Goal: Feedback & Contribution: Contribute content

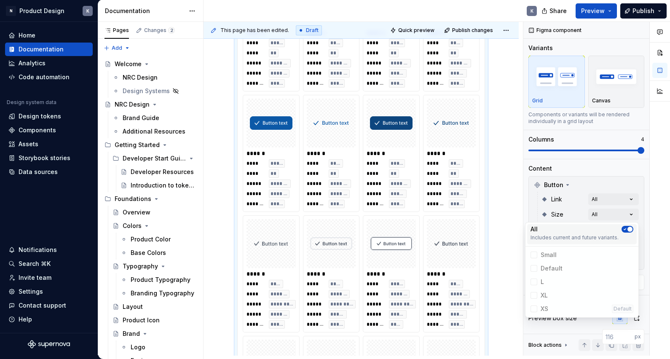
click at [627, 230] on icon "button" at bounding box center [624, 229] width 7 height 5
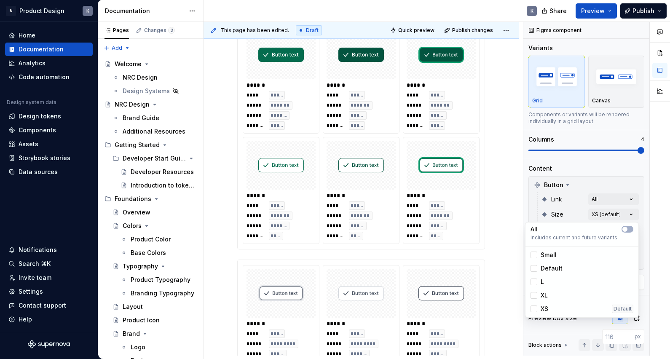
click at [501, 159] on html "N Product Design K Home Documentation Analytics Code automation Design system d…" at bounding box center [335, 179] width 670 height 359
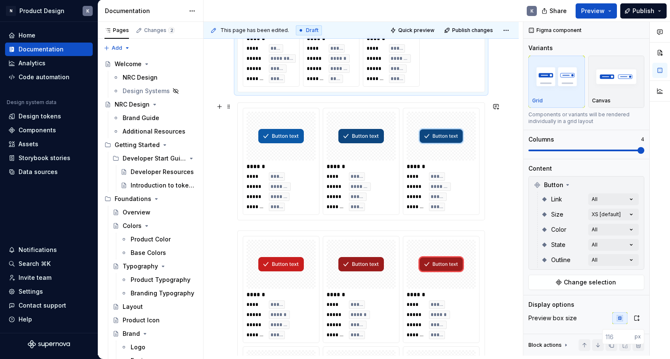
scroll to position [1204, 0]
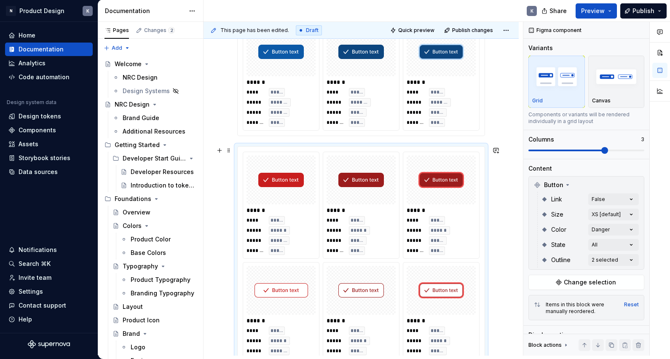
click at [461, 150] on div "****** **** ***** ***** ****** ***** ******* ******* ***** ****** **** ***** **…" at bounding box center [361, 260] width 247 height 227
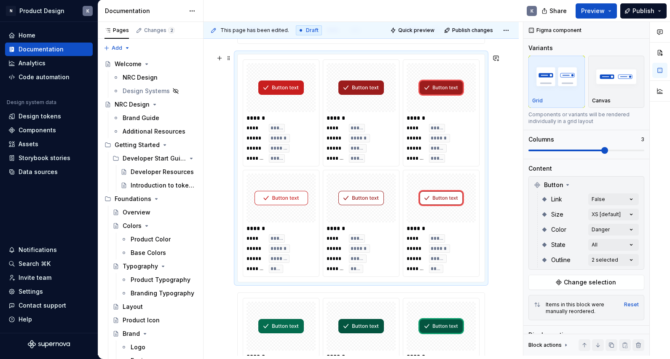
scroll to position [1323, 0]
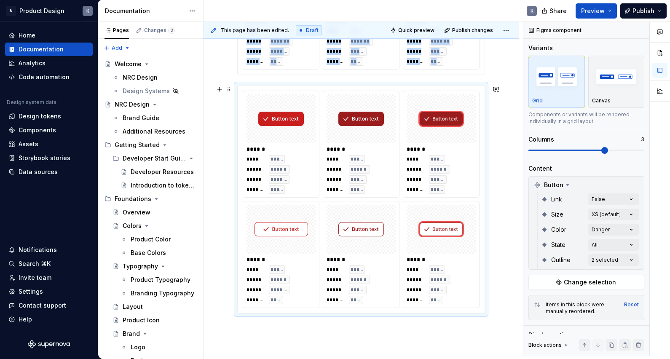
scroll to position [2126, 0]
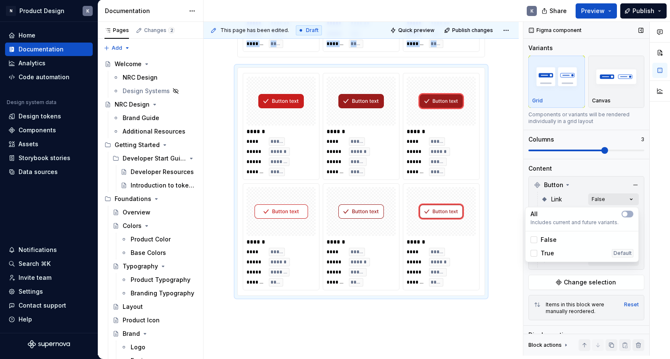
click at [611, 200] on div "Comments Open comments No comments yet Select ‘Comment’ from the block context …" at bounding box center [596, 189] width 147 height 334
click at [534, 250] on div at bounding box center [533, 253] width 7 height 7
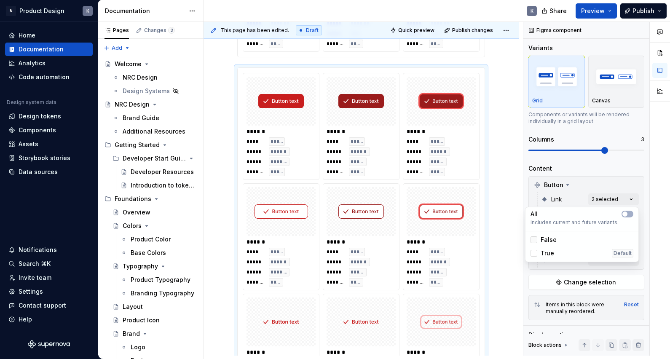
click at [534, 240] on icon at bounding box center [534, 240] width 0 height 0
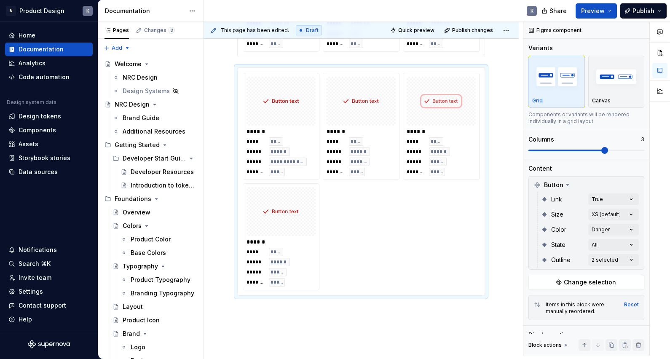
click at [509, 179] on html "N Product Design K Home Documentation Analytics Code automation Design system d…" at bounding box center [335, 179] width 670 height 359
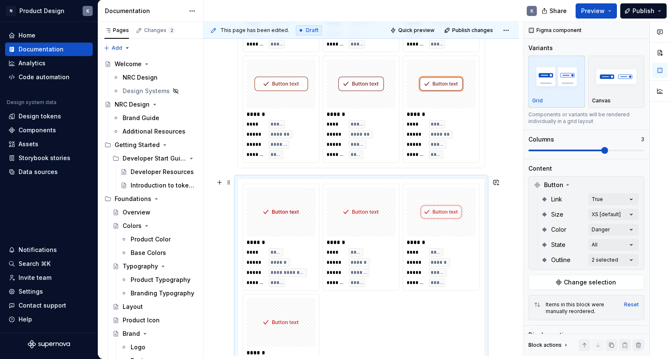
scroll to position [2015, 0]
click at [471, 147] on div "**** ***** ***** ******* ***** ***** ******* ****" at bounding box center [440, 140] width 69 height 39
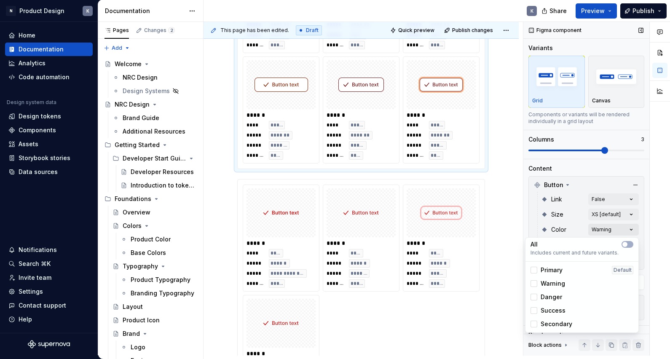
click at [624, 227] on div "Comments Open comments No comments yet Select ‘Comment’ from the block context …" at bounding box center [596, 189] width 147 height 334
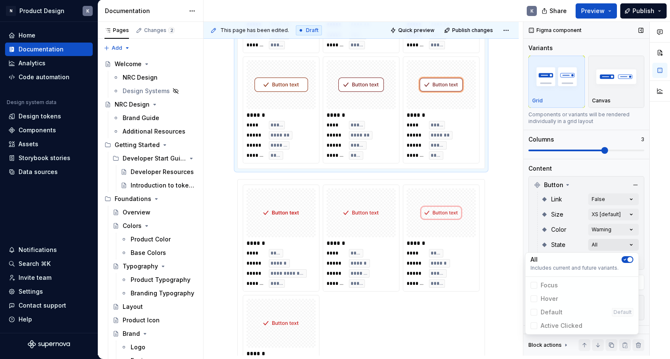
click at [622, 243] on div "Comments Open comments No comments yet Select ‘Comment’ from the block context …" at bounding box center [596, 189] width 147 height 334
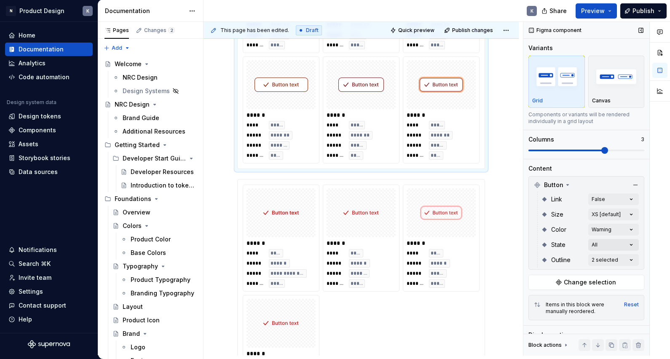
click at [622, 243] on div "Comments Open comments No comments yet Select ‘Comment’ from the block context …" at bounding box center [596, 189] width 147 height 334
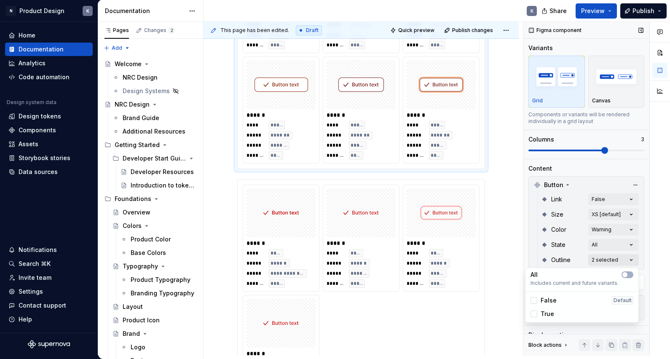
click at [622, 257] on div "Comments Open comments No comments yet Select ‘Comment’ from the block context …" at bounding box center [596, 189] width 147 height 334
click at [622, 243] on div "Comments Open comments No comments yet Select ‘Comment’ from the block context …" at bounding box center [596, 189] width 147 height 334
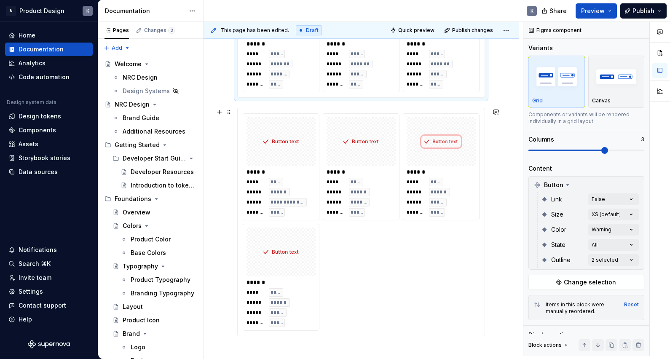
scroll to position [2084, 0]
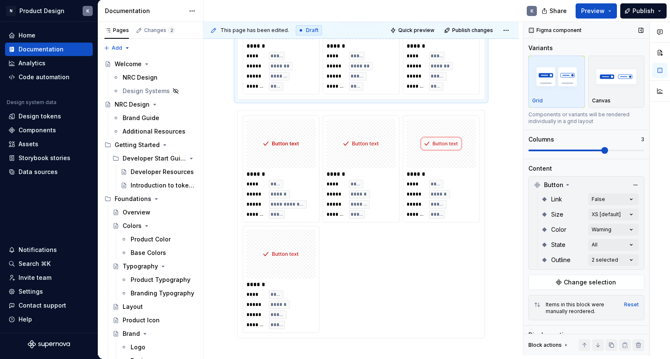
click at [636, 148] on span at bounding box center [586, 150] width 116 height 7
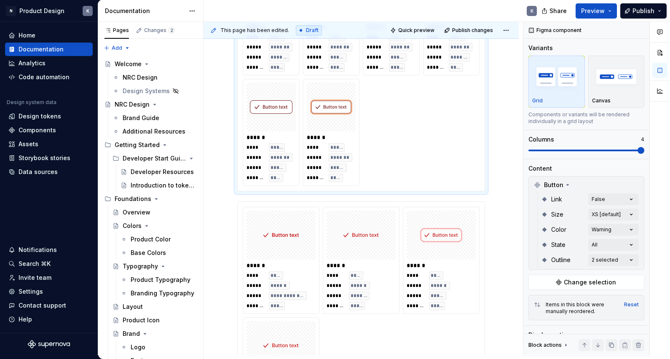
scroll to position [1895, 0]
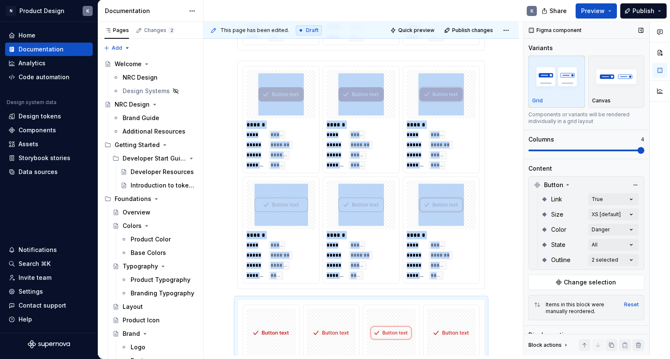
click at [635, 150] on span at bounding box center [586, 151] width 116 height 2
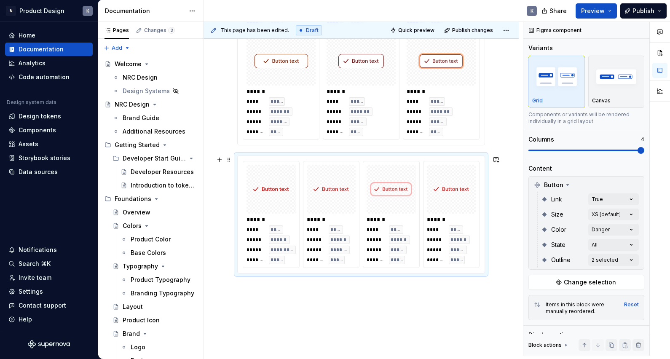
scroll to position [2074, 0]
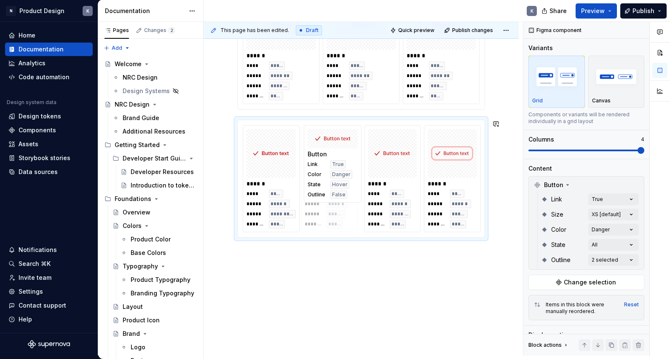
drag, startPoint x: 459, startPoint y: 174, endPoint x: 348, endPoint y: 184, distance: 111.7
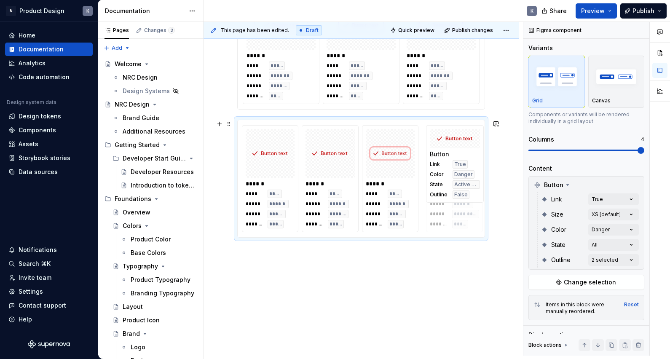
drag, startPoint x: 273, startPoint y: 172, endPoint x: 465, endPoint y: 179, distance: 191.3
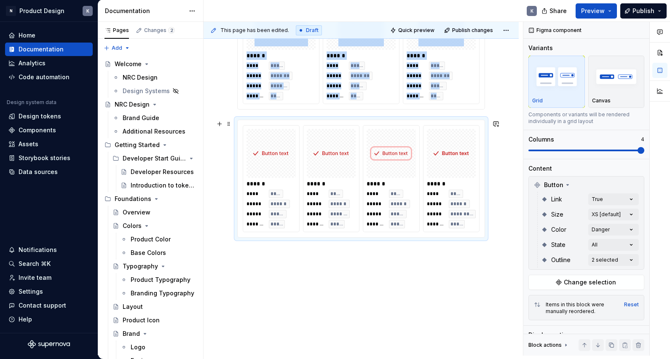
click at [330, 122] on div "**********" at bounding box center [361, 178] width 247 height 117
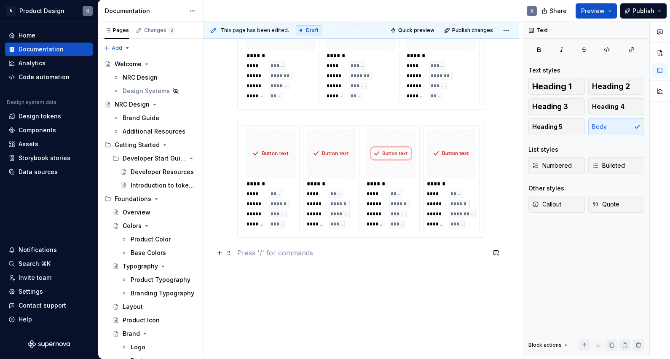
click at [257, 253] on p at bounding box center [361, 253] width 248 height 10
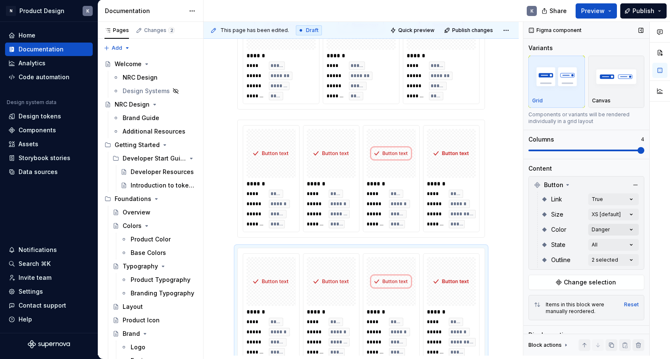
click at [609, 229] on div "Comments Open comments No comments yet Select ‘Comment’ from the block context …" at bounding box center [596, 189] width 147 height 334
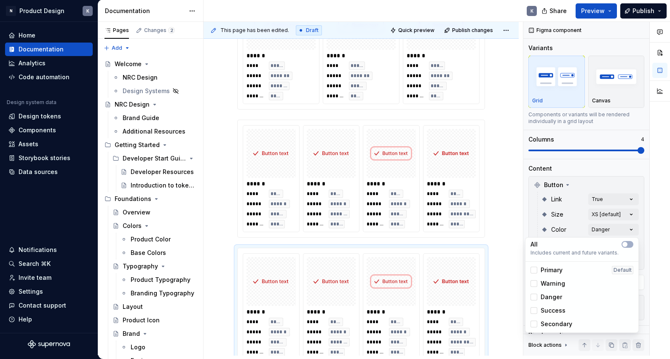
click at [534, 293] on div "Danger" at bounding box center [546, 297] width 32 height 8
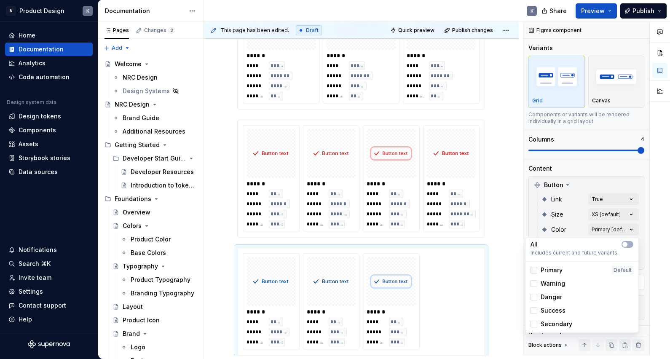
click at [533, 269] on div at bounding box center [533, 270] width 7 height 7
click at [533, 282] on div at bounding box center [533, 283] width 7 height 7
click at [534, 270] on icon at bounding box center [534, 270] width 0 height 0
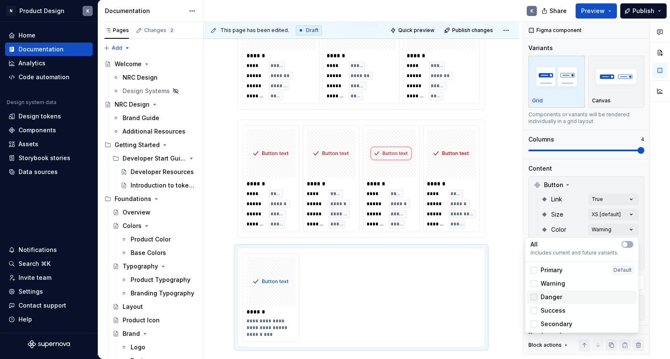
click at [533, 296] on div at bounding box center [533, 297] width 7 height 7
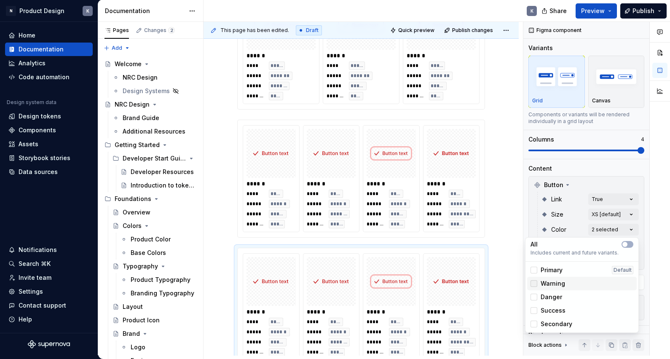
click at [534, 283] on icon at bounding box center [534, 283] width 0 height 0
click at [533, 311] on div at bounding box center [533, 310] width 7 height 7
click at [534, 297] on icon at bounding box center [534, 297] width 0 height 0
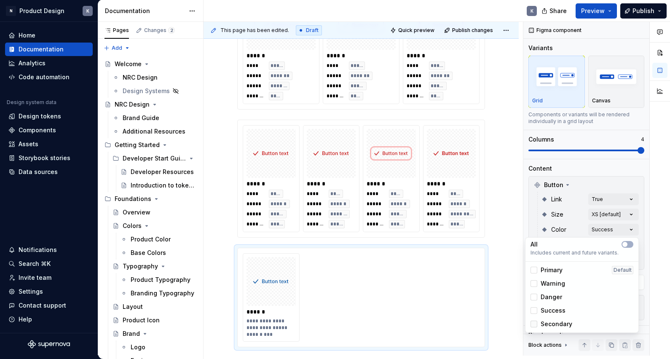
click at [534, 323] on div at bounding box center [533, 324] width 7 height 7
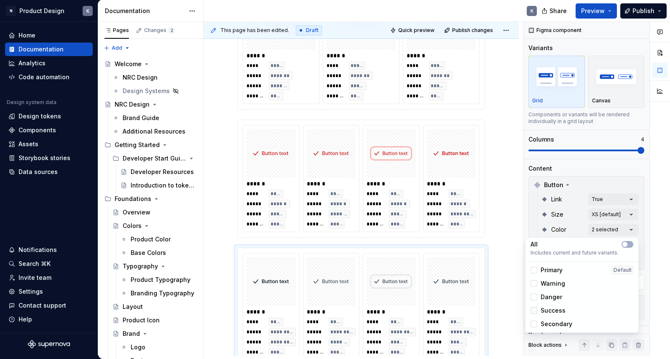
click at [534, 310] on icon at bounding box center [534, 310] width 0 height 0
click at [503, 262] on html "N Product Design K Home Documentation Analytics Code automation Design system d…" at bounding box center [335, 179] width 670 height 359
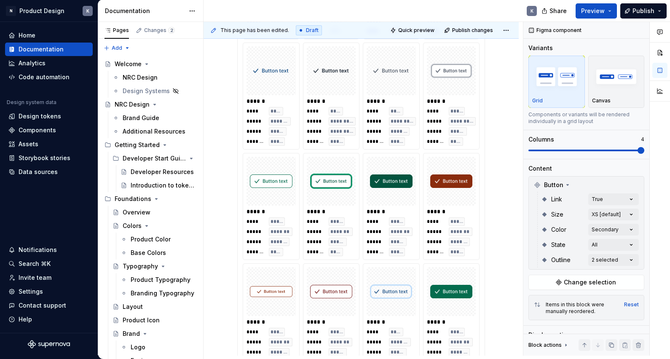
scroll to position [91, 0]
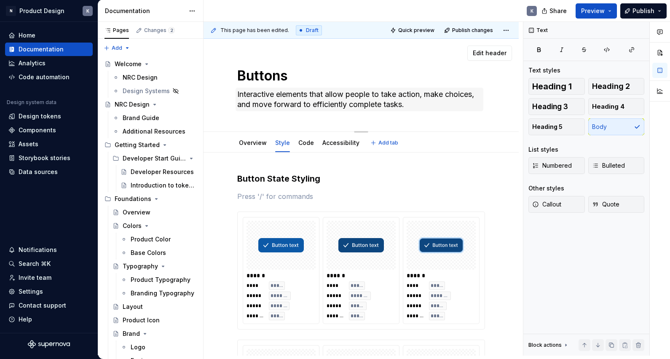
scroll to position [0, 0]
type textarea "*"
click at [259, 195] on p "Primary" at bounding box center [361, 196] width 248 height 10
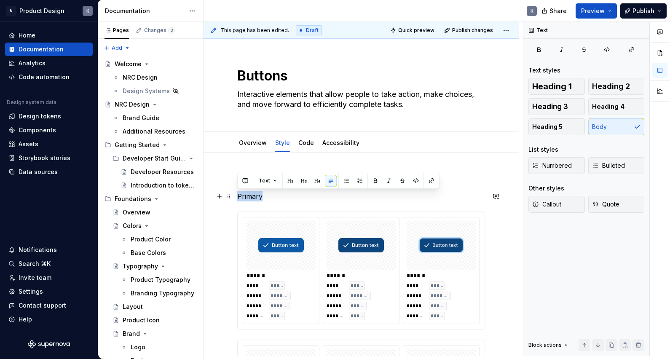
click at [259, 195] on p "Primary" at bounding box center [361, 196] width 248 height 10
click at [559, 128] on span "Heading 5" at bounding box center [547, 127] width 30 height 8
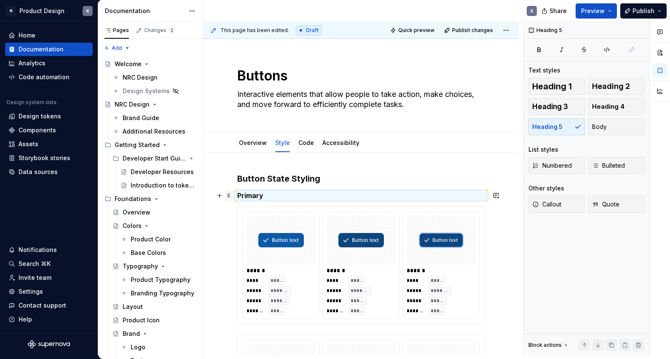
click at [227, 195] on span at bounding box center [228, 196] width 7 height 12
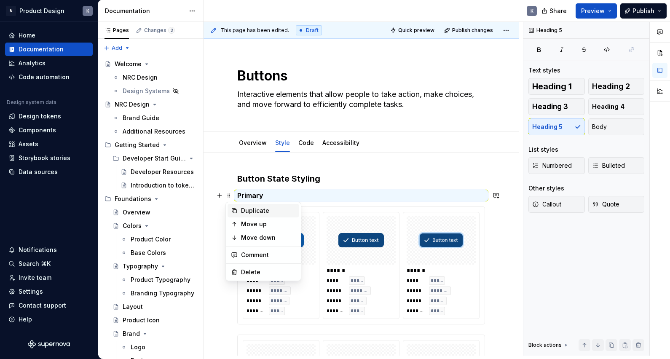
click at [257, 213] on div "Duplicate" at bounding box center [268, 210] width 55 height 8
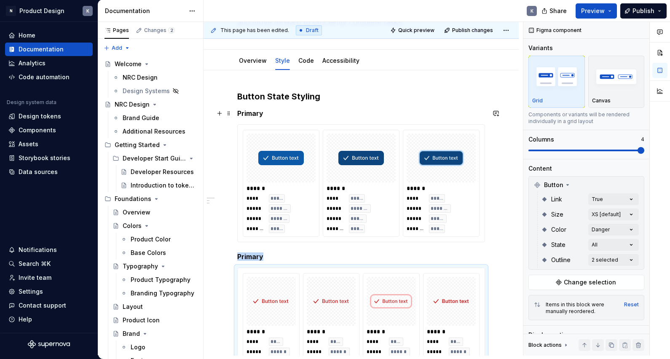
scroll to position [84, 0]
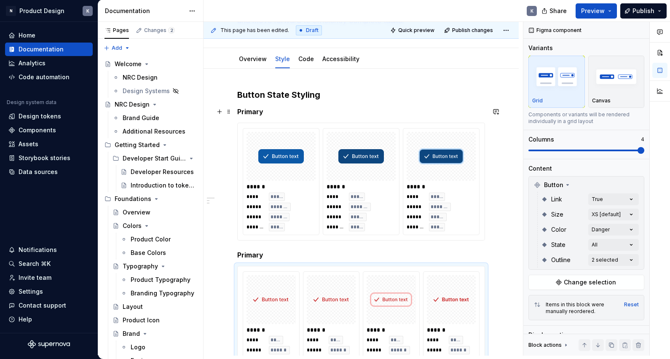
click at [249, 253] on h5 "Primary" at bounding box center [361, 255] width 248 height 8
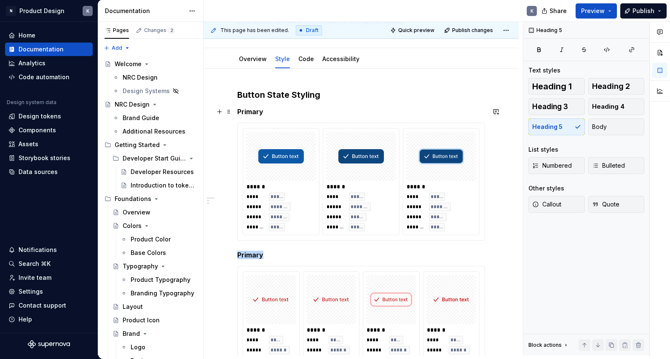
click at [249, 253] on h5 "Primary" at bounding box center [361, 255] width 248 height 8
drag, startPoint x: 228, startPoint y: 181, endPoint x: 230, endPoint y: 295, distance: 113.8
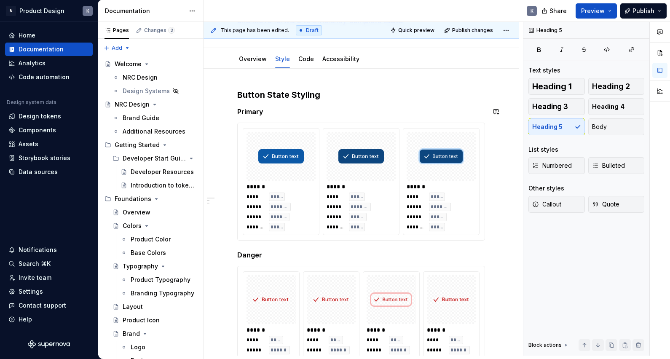
drag, startPoint x: 230, startPoint y: 295, endPoint x: 233, endPoint y: 112, distance: 182.4
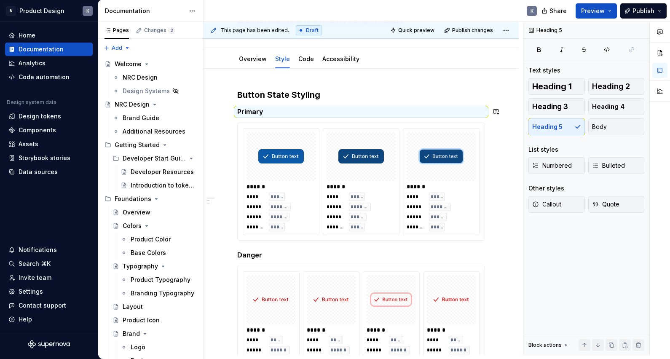
drag, startPoint x: 233, startPoint y: 112, endPoint x: 227, endPoint y: 112, distance: 5.9
click at [227, 112] on div "**********" at bounding box center [362, 189] width 319 height 334
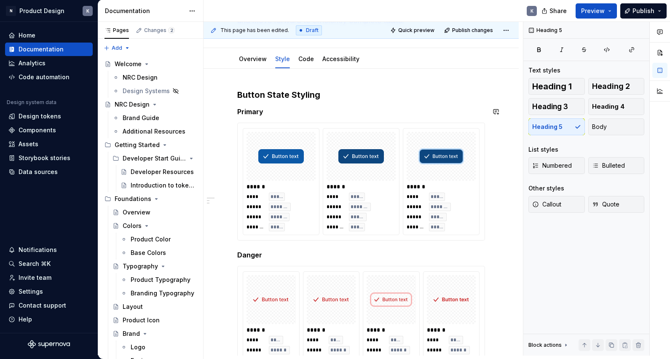
click at [239, 254] on h5 "Danger" at bounding box center [361, 255] width 248 height 8
click at [265, 258] on h5 "Danger" at bounding box center [361, 255] width 248 height 8
drag, startPoint x: 227, startPoint y: 112, endPoint x: 207, endPoint y: 303, distance: 191.9
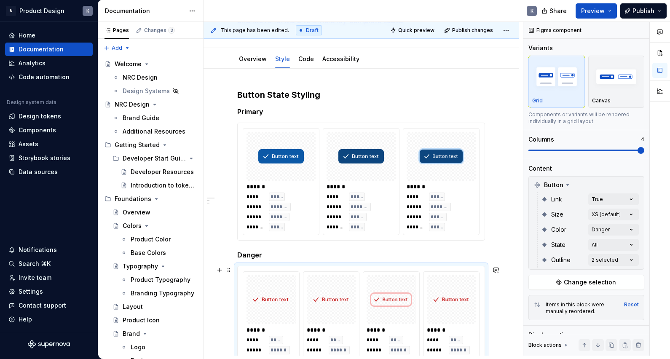
drag, startPoint x: 207, startPoint y: 303, endPoint x: 238, endPoint y: 253, distance: 59.0
click at [238, 253] on h5 "Danger" at bounding box center [361, 255] width 248 height 8
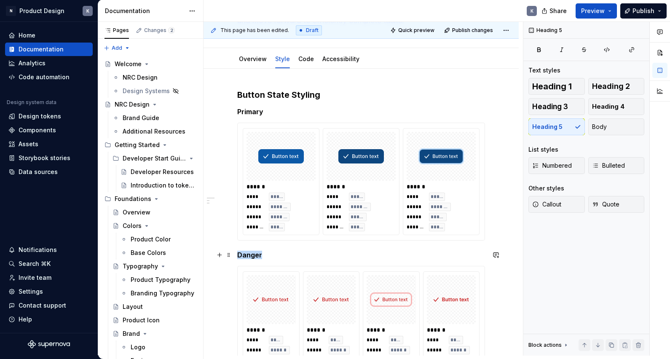
click at [238, 253] on h5 "Danger" at bounding box center [361, 255] width 248 height 8
drag, startPoint x: 238, startPoint y: 253, endPoint x: 228, endPoint y: 255, distance: 10.2
click at [228, 255] on span at bounding box center [228, 255] width 7 height 12
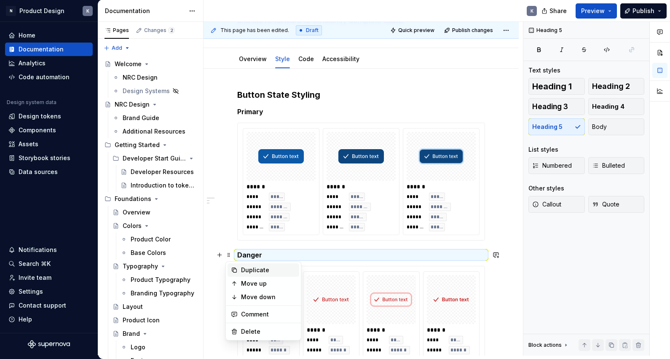
drag, startPoint x: 228, startPoint y: 255, endPoint x: 257, endPoint y: 272, distance: 34.2
click at [257, 272] on div "Duplicate" at bounding box center [268, 270] width 55 height 8
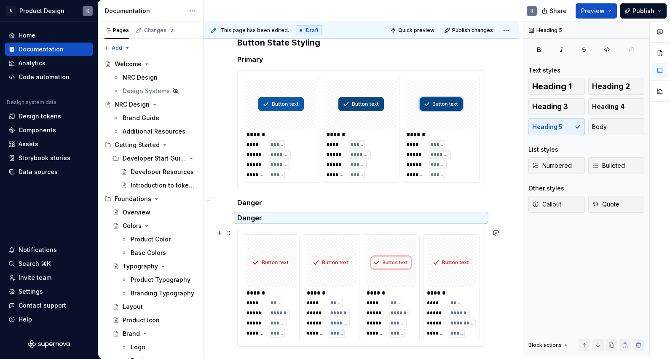
scroll to position [168, 0]
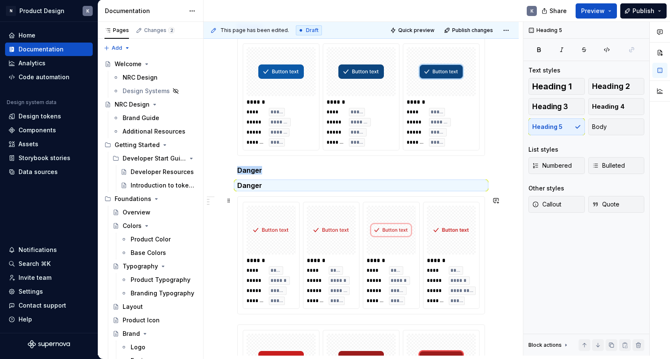
click at [253, 182] on h5 "Danger" at bounding box center [361, 185] width 248 height 8
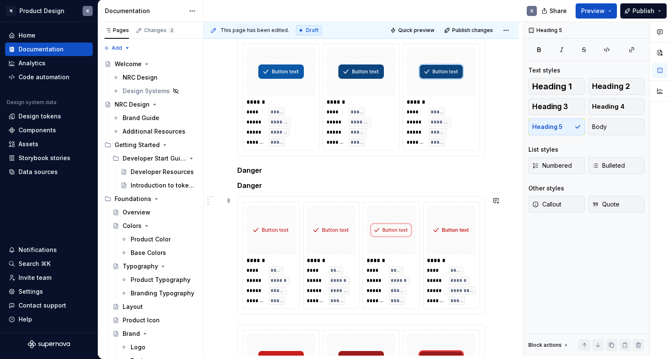
click at [270, 168] on h5 "Danger" at bounding box center [361, 170] width 248 height 8
drag, startPoint x: 257, startPoint y: 271, endPoint x: 279, endPoint y: 186, distance: 87.8
click at [279, 186] on h5 "Danger" at bounding box center [361, 185] width 248 height 8
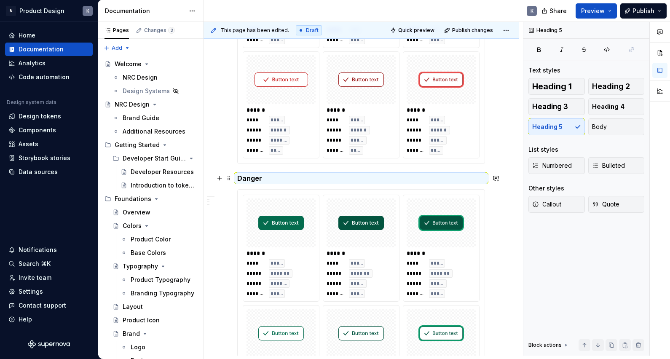
scroll to position [0, 0]
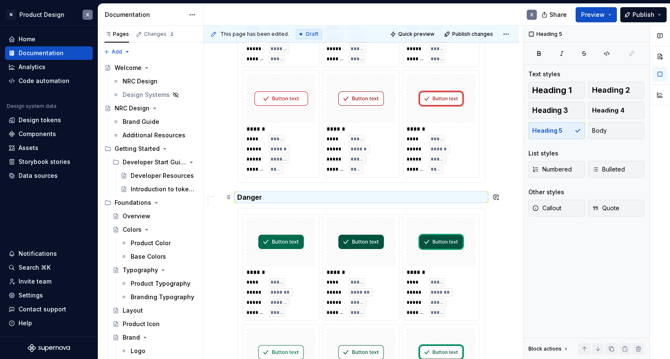
click at [255, 194] on h5 "Danger" at bounding box center [361, 197] width 248 height 8
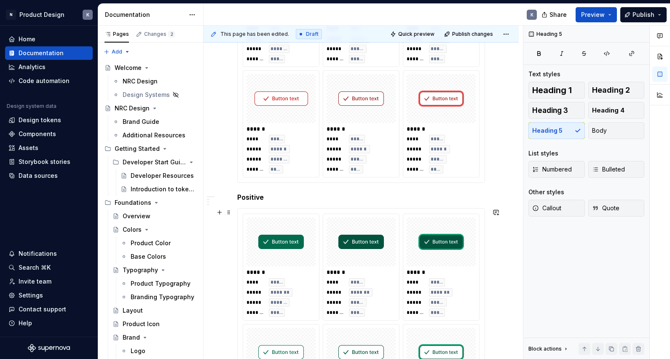
click at [218, 262] on div "**********" at bounding box center [360, 339] width 315 height 1420
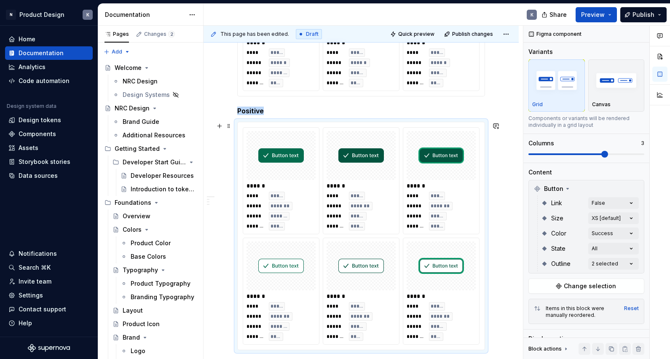
scroll to position [566, 0]
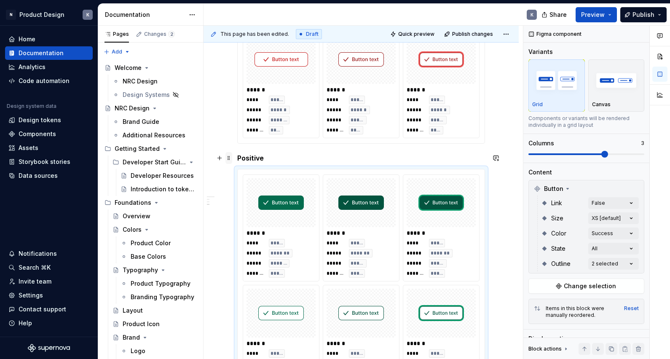
click at [230, 157] on span at bounding box center [228, 158] width 7 height 12
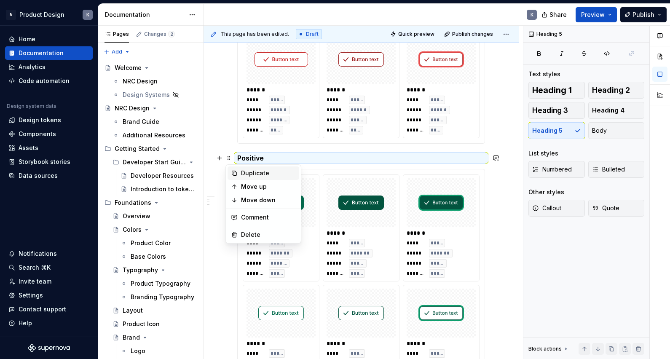
click at [247, 173] on div "Duplicate" at bounding box center [268, 173] width 55 height 8
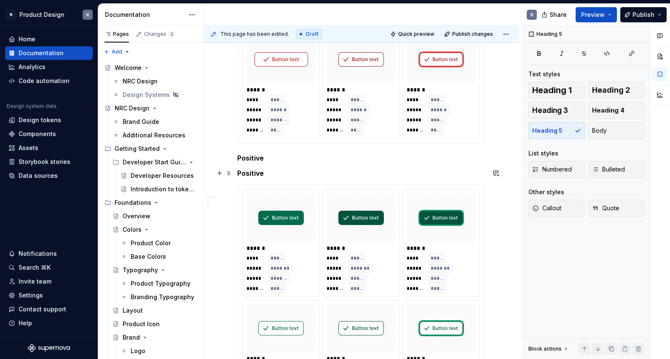
click at [247, 175] on h5 "Positive" at bounding box center [361, 173] width 248 height 8
click at [230, 176] on span at bounding box center [228, 173] width 7 height 12
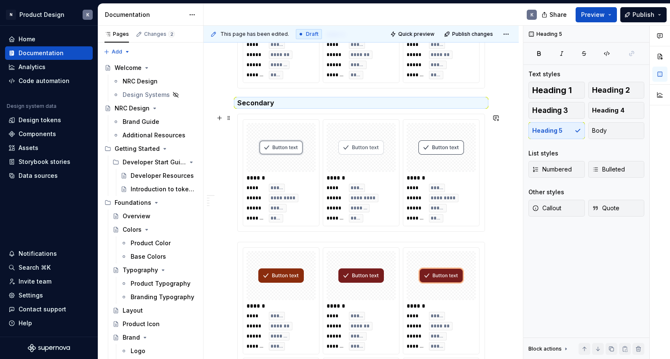
scroll to position [868, 0]
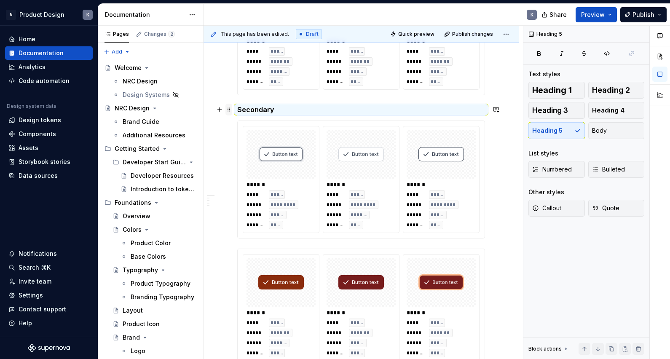
click at [230, 110] on span at bounding box center [228, 110] width 7 height 12
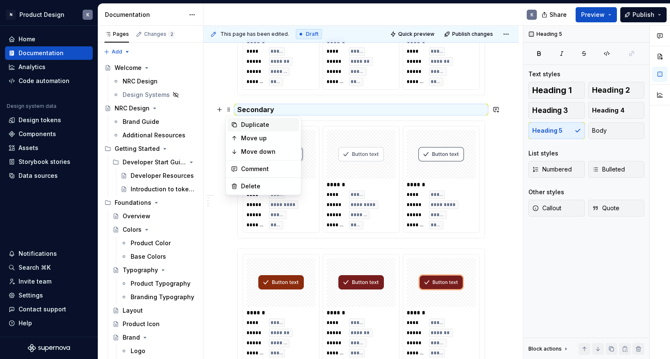
click at [235, 121] on div "Duplicate" at bounding box center [263, 124] width 72 height 13
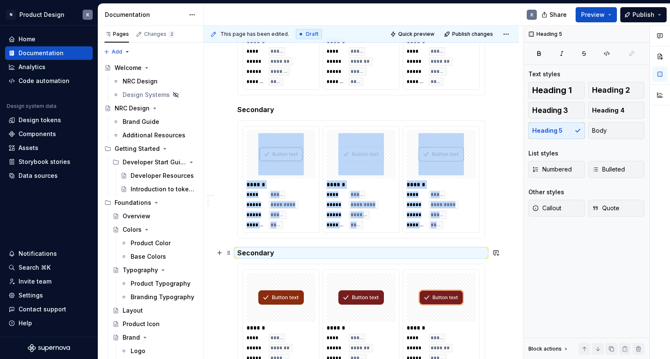
click at [253, 251] on h5 "Secondary" at bounding box center [361, 253] width 248 height 8
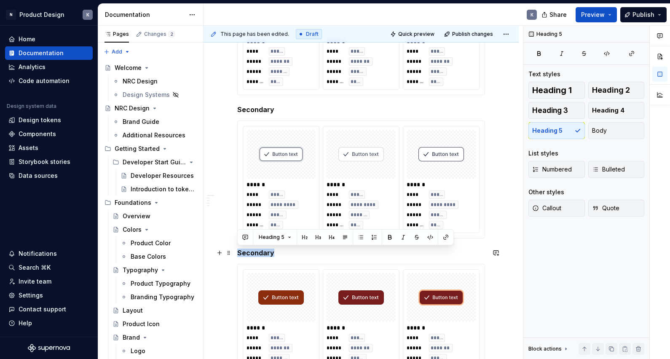
click at [253, 251] on h5 "Secondary" at bounding box center [361, 253] width 248 height 8
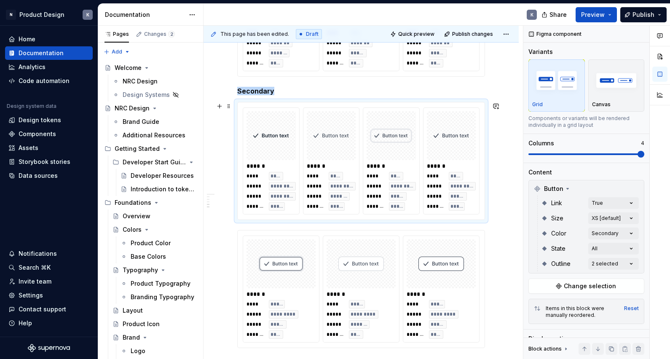
scroll to position [881, 0]
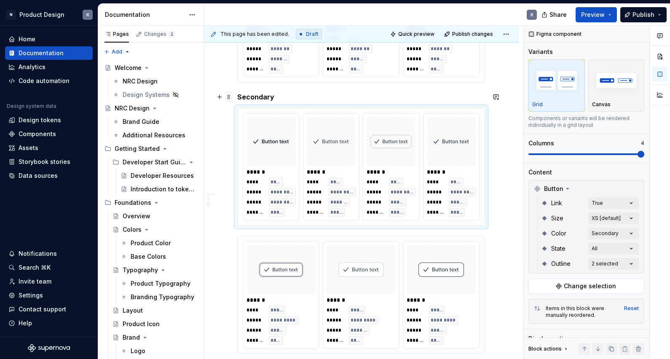
click at [228, 97] on span at bounding box center [228, 97] width 7 height 12
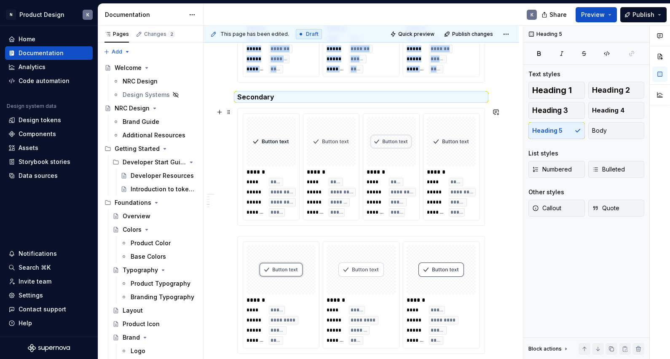
click at [246, 210] on span "*******" at bounding box center [254, 212] width 17 height 7
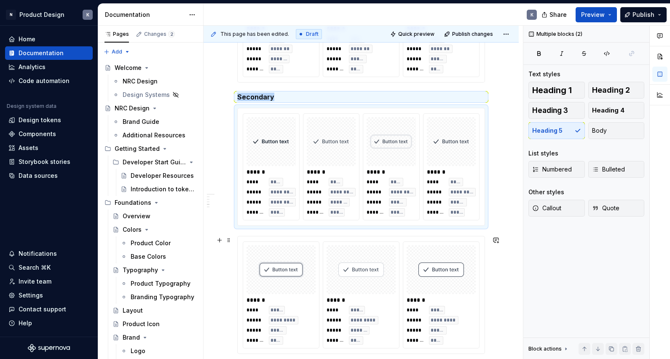
click at [242, 243] on div "****** **** ***** ***** ********* ***** ***** ******* **** ****** **** ***** **…" at bounding box center [361, 294] width 247 height 117
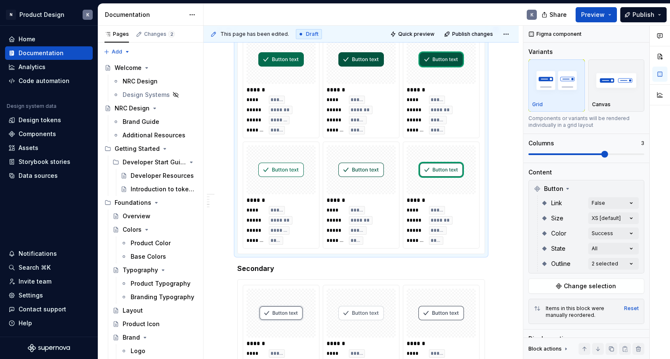
scroll to position [696, 0]
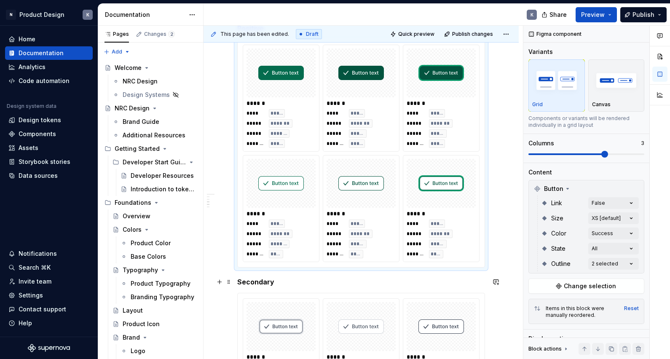
click at [286, 284] on h5 "Secondary" at bounding box center [361, 282] width 248 height 8
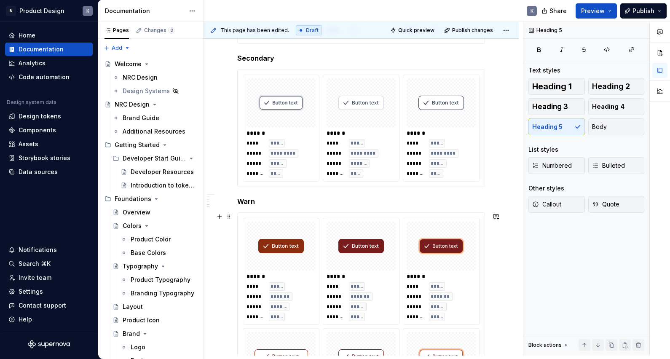
scroll to position [915, 0]
click at [274, 201] on h5 "Warn" at bounding box center [361, 202] width 248 height 8
click at [299, 204] on h5 "Warning" at bounding box center [361, 202] width 248 height 8
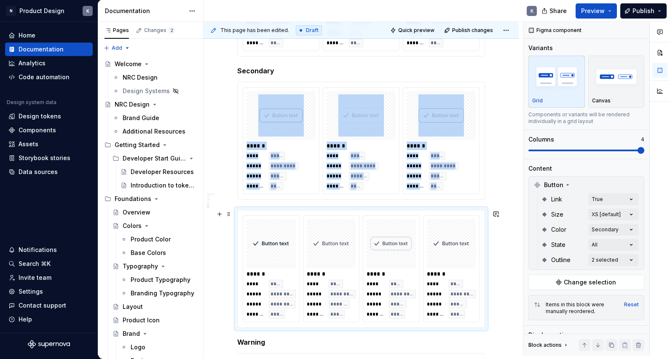
scroll to position [889, 0]
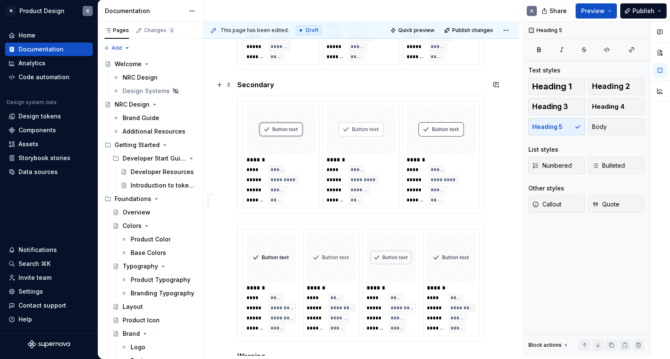
click at [357, 82] on h5 "Secondary" at bounding box center [361, 84] width 248 height 8
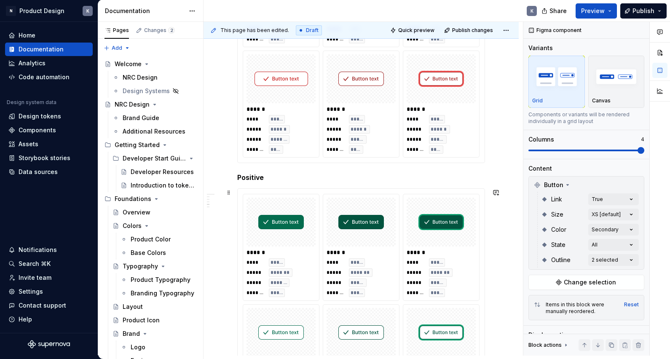
scroll to position [797, 0]
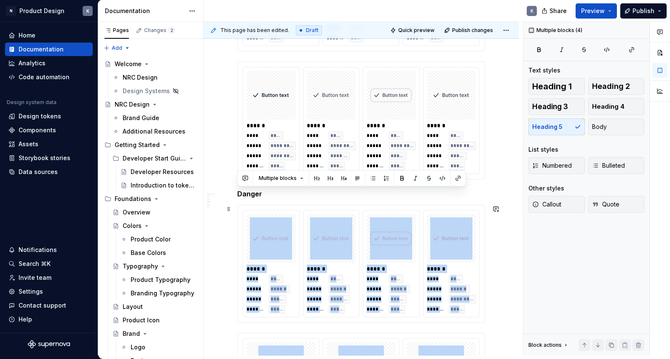
drag, startPoint x: 228, startPoint y: 194, endPoint x: 216, endPoint y: 227, distance: 35.8
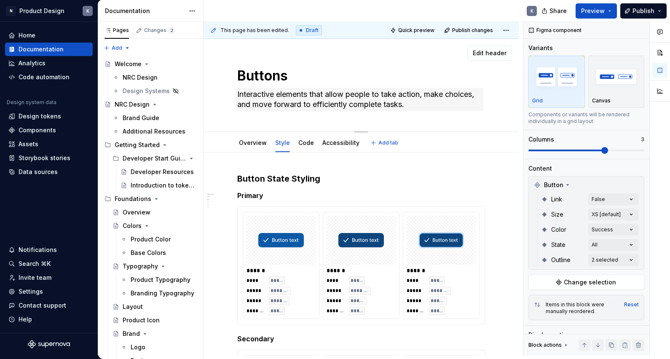
scroll to position [0, 0]
click at [479, 32] on span "Publish changes" at bounding box center [472, 30] width 41 height 7
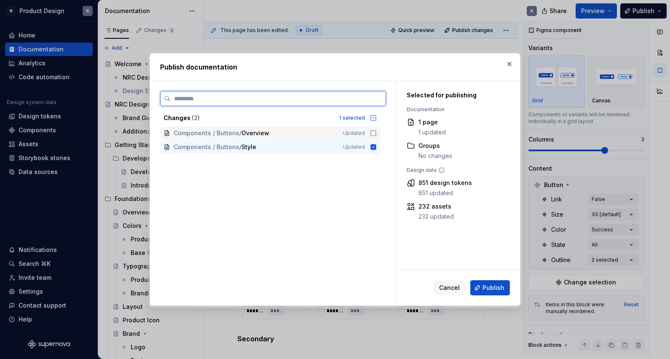
click at [377, 132] on icon at bounding box center [373, 133] width 7 height 7
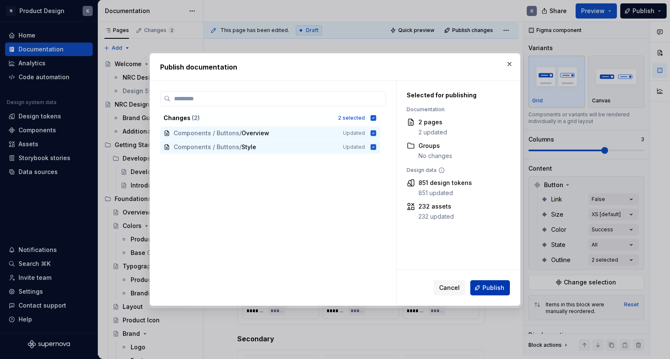
click at [485, 287] on span "Publish" at bounding box center [493, 287] width 22 height 8
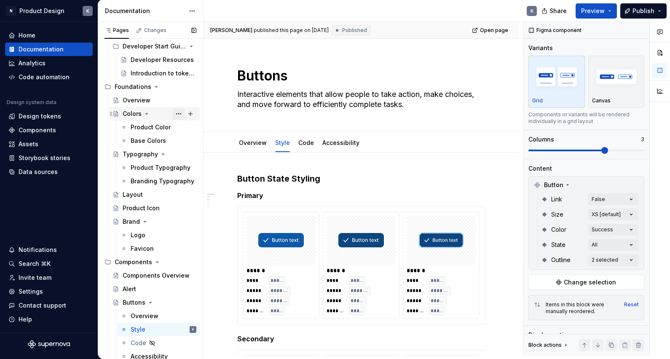
scroll to position [135, 0]
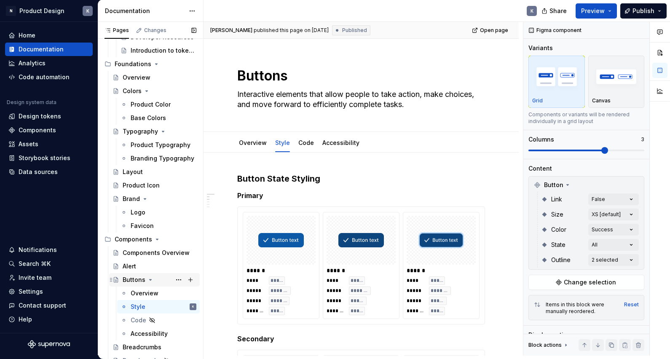
click at [136, 278] on div "Buttons" at bounding box center [134, 279] width 23 height 8
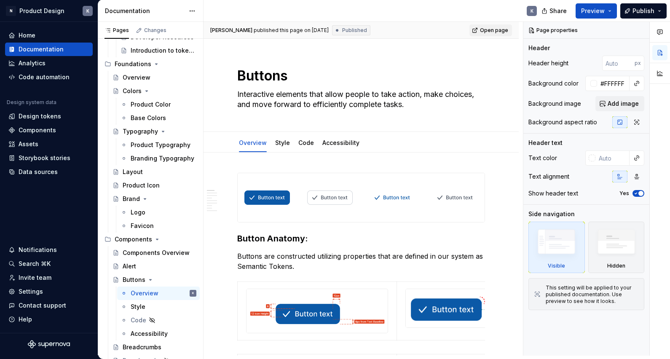
click at [497, 28] on span "Open page" at bounding box center [494, 30] width 28 height 7
click at [497, 30] on span "Open page" at bounding box center [494, 30] width 28 height 7
click at [282, 145] on link "Style" at bounding box center [282, 142] width 15 height 7
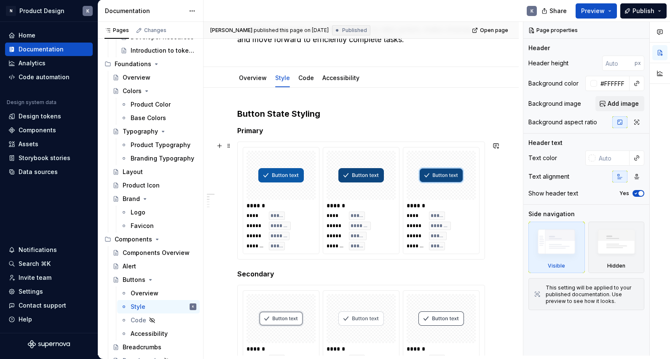
scroll to position [127, 0]
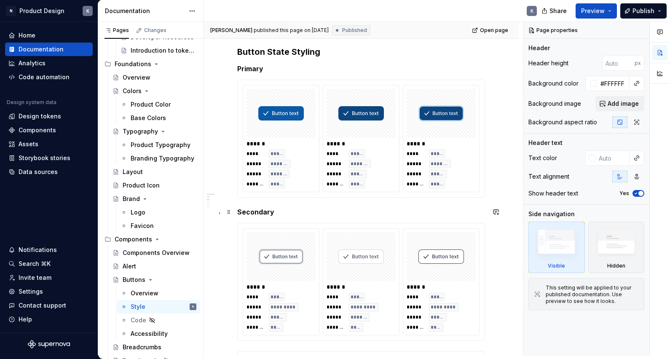
click at [238, 212] on h5 "Secondary" at bounding box center [361, 212] width 248 height 8
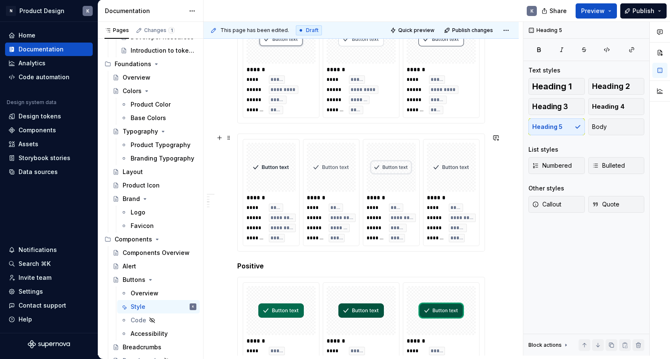
scroll to position [367, 0]
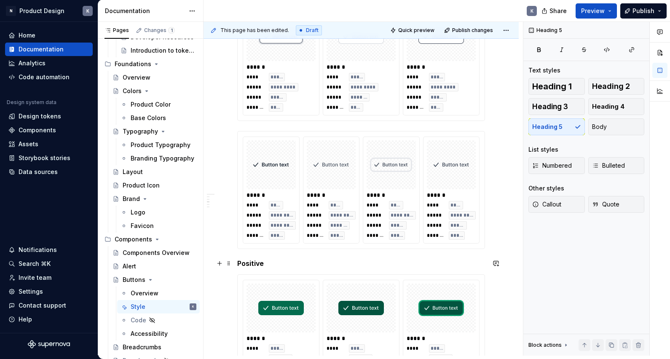
click at [239, 263] on h5 "Positive" at bounding box center [361, 263] width 248 height 8
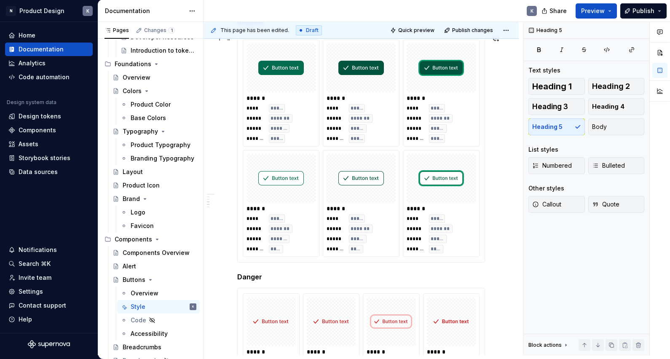
scroll to position [629, 0]
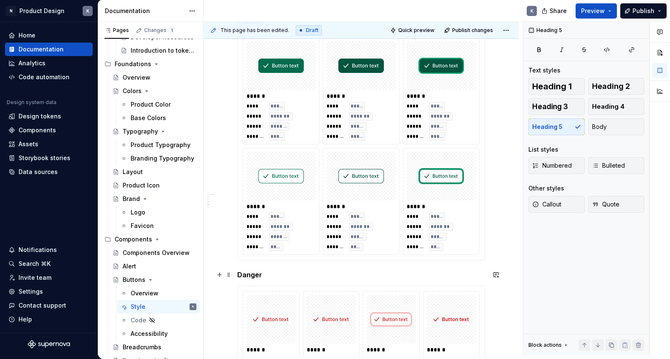
click at [238, 275] on h5 "Danger" at bounding box center [361, 274] width 248 height 8
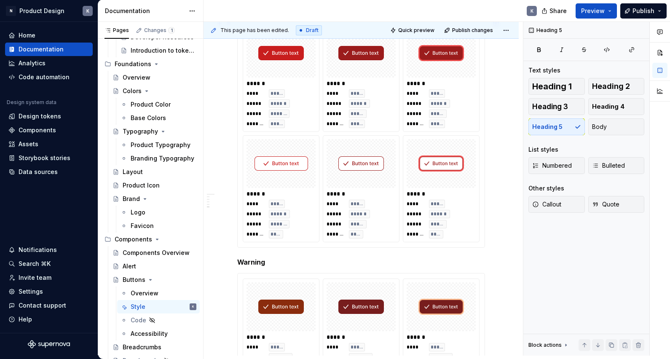
scroll to position [1056, 0]
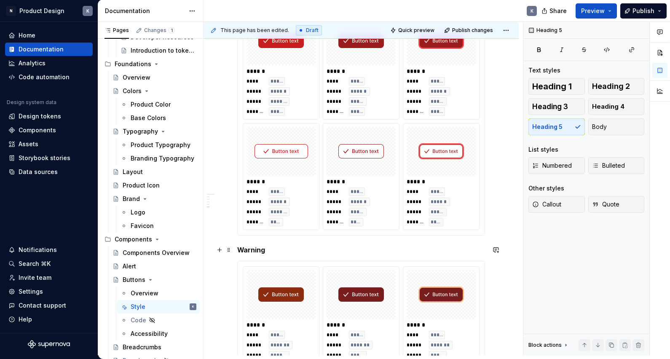
click at [238, 250] on h5 "Warning" at bounding box center [361, 250] width 248 height 8
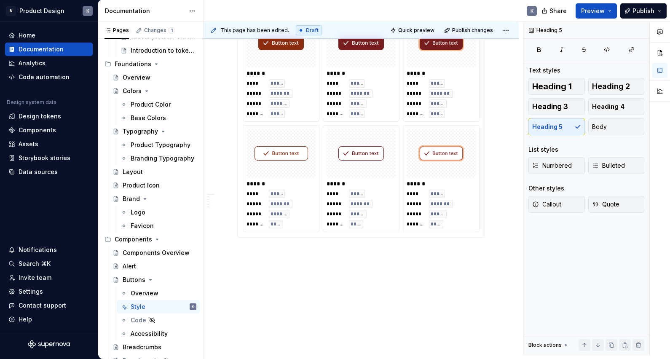
scroll to position [1328, 0]
click at [482, 32] on span "Publish changes" at bounding box center [472, 30] width 41 height 7
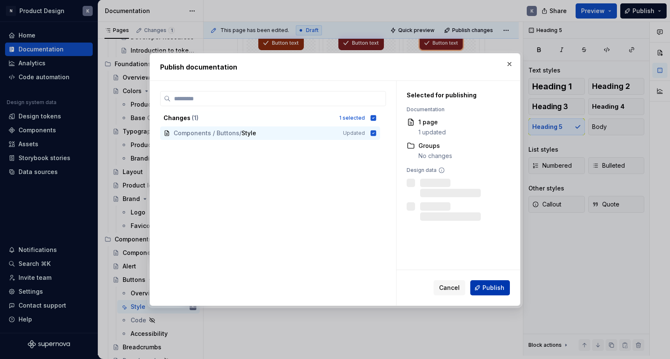
click at [495, 288] on span "Publish" at bounding box center [493, 287] width 22 height 8
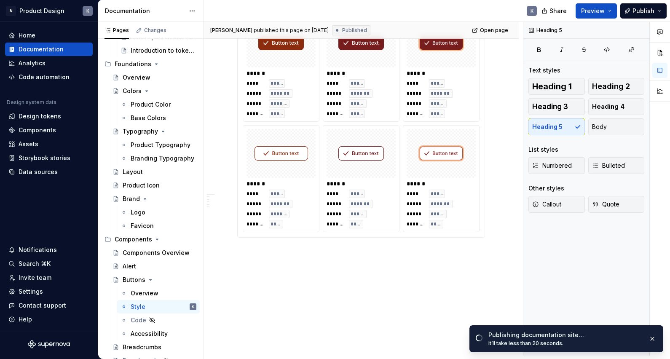
scroll to position [1311, 0]
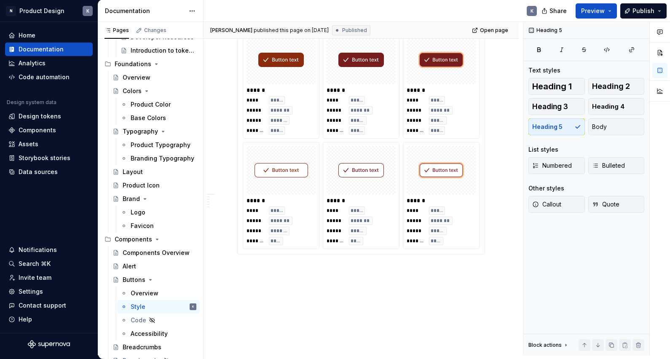
type textarea "*"
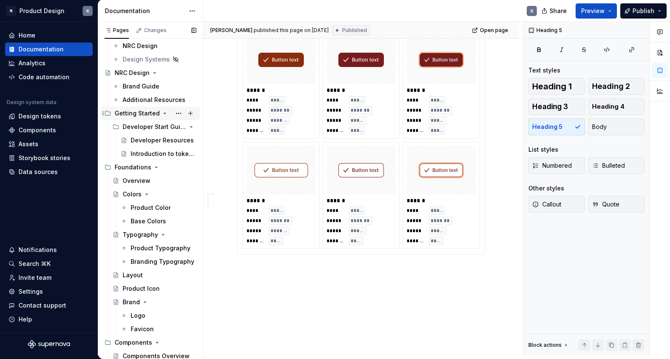
scroll to position [0, 0]
